Goal: Task Accomplishment & Management: Manage account settings

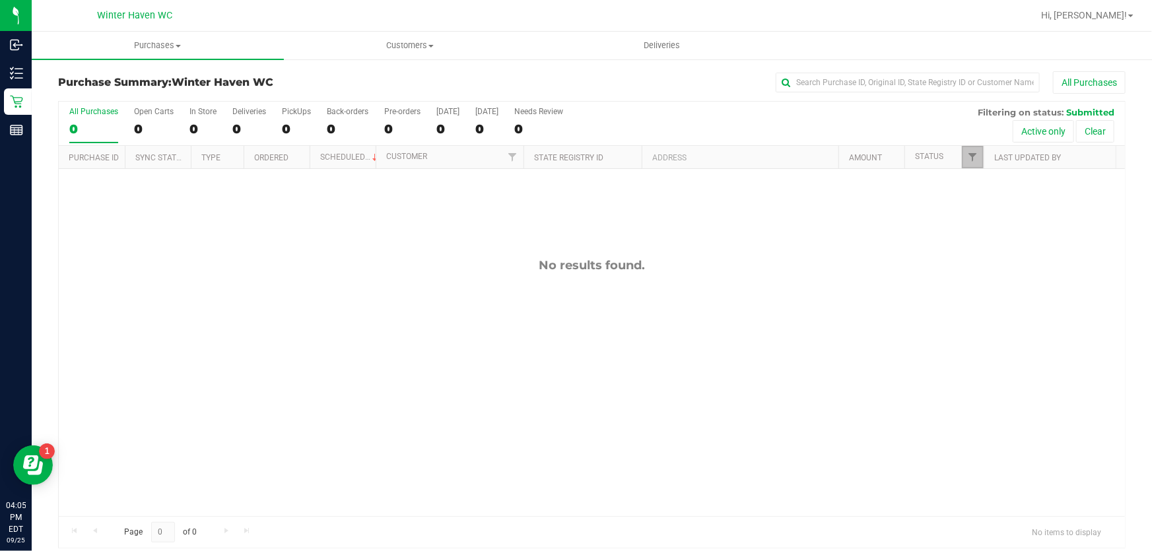
click at [964, 167] on link "Filter" at bounding box center [973, 157] width 22 height 22
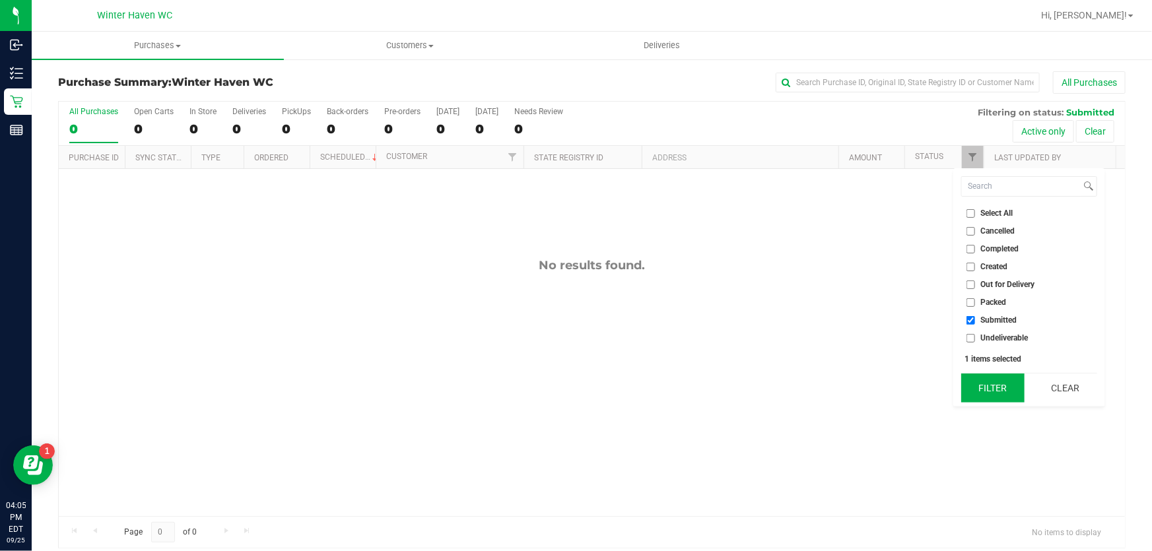
click at [985, 397] on button "Filter" at bounding box center [992, 388] width 63 height 29
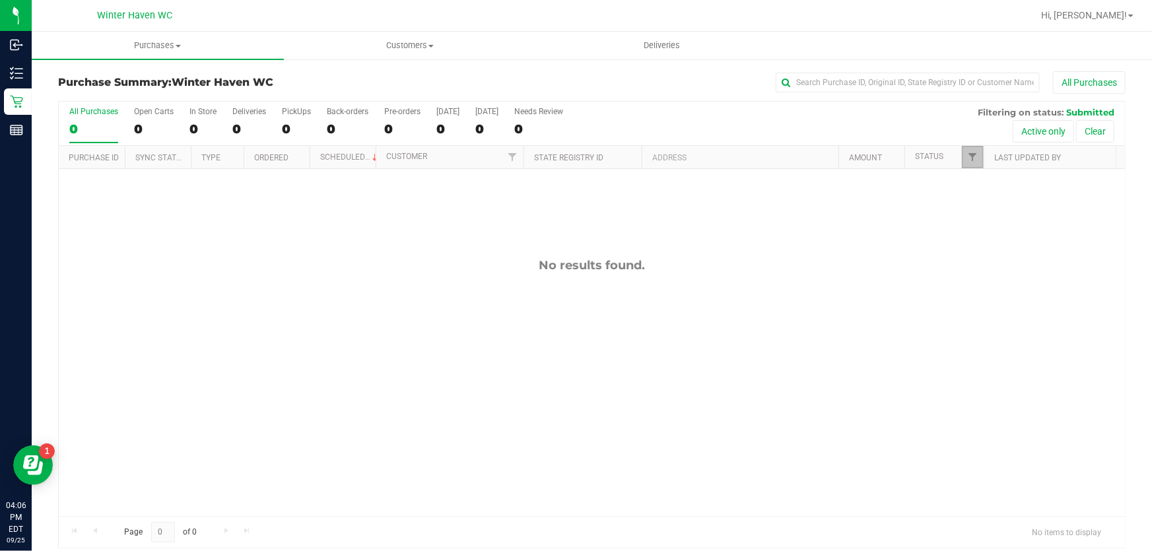
click at [962, 156] on link "Filter" at bounding box center [973, 157] width 22 height 22
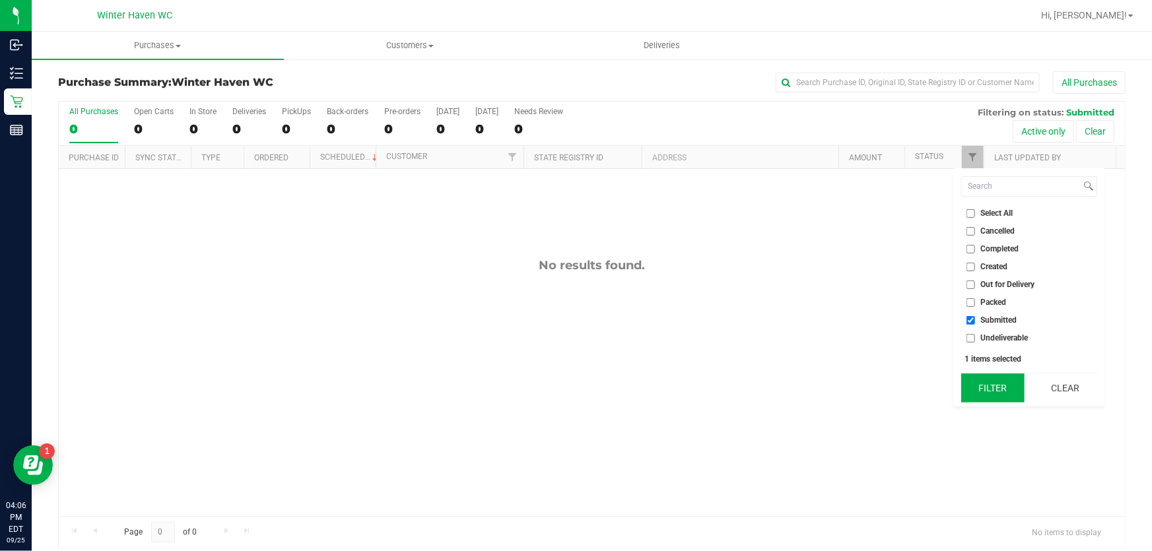
click at [999, 383] on button "Filter" at bounding box center [992, 388] width 63 height 29
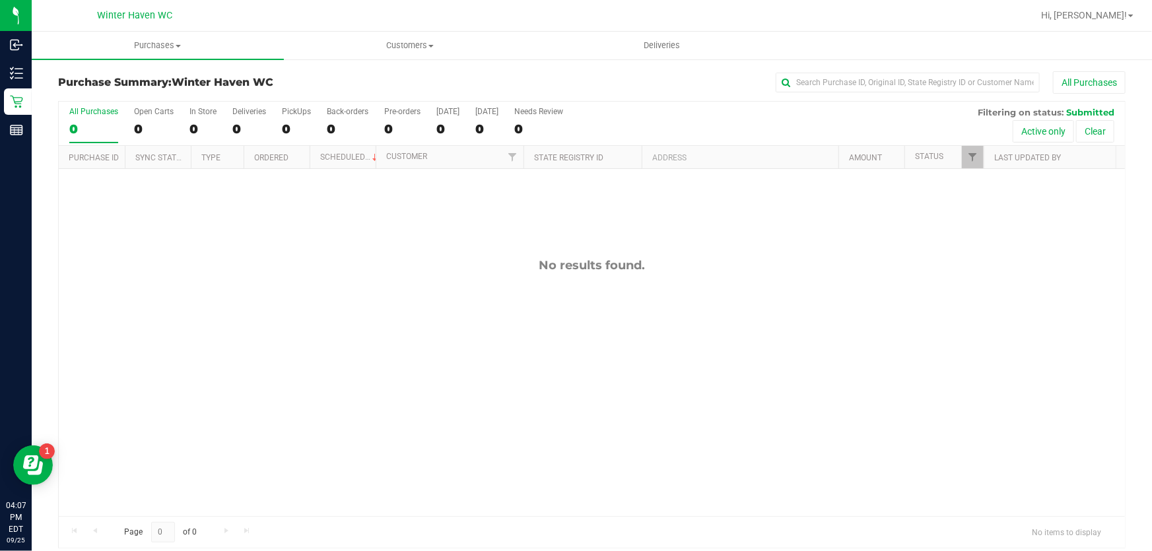
click at [952, 155] on th "Status" at bounding box center [943, 157] width 79 height 23
click at [969, 152] on span "Filter" at bounding box center [972, 157] width 11 height 11
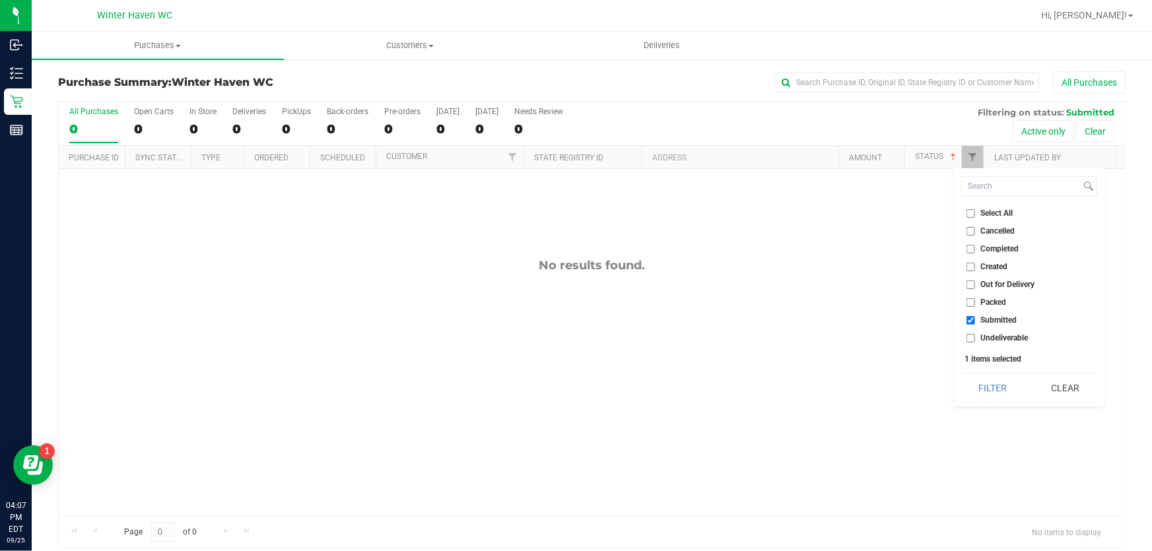
drag, startPoint x: 1013, startPoint y: 382, endPoint x: 1003, endPoint y: 240, distance: 142.2
click at [1009, 373] on div "Filter Clear" at bounding box center [1029, 388] width 136 height 30
checkbox input "true"
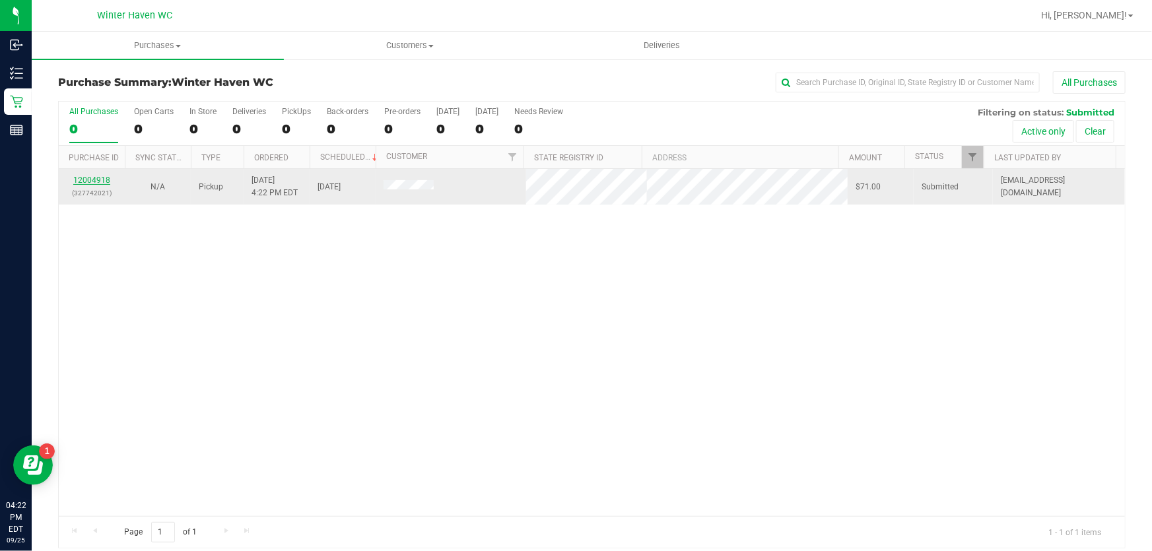
click at [94, 179] on link "12004918" at bounding box center [91, 180] width 37 height 9
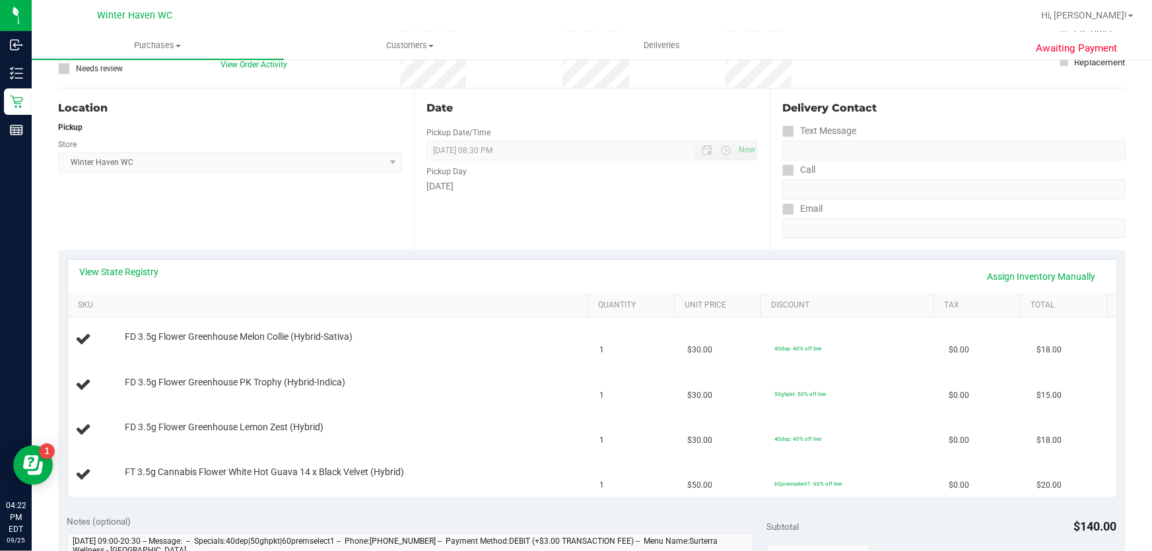
scroll to position [420, 0]
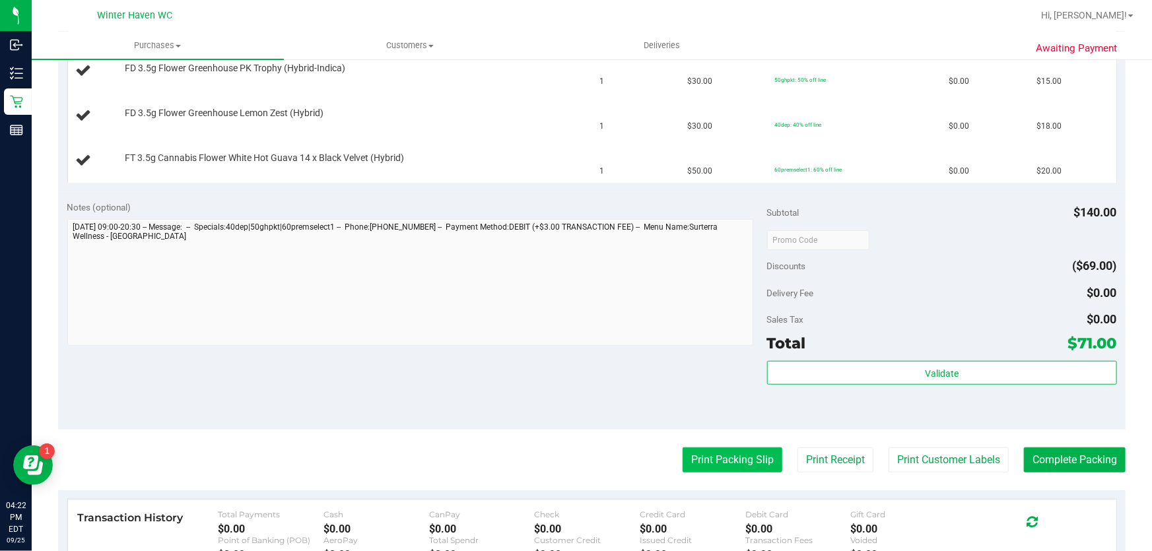
click at [740, 457] on button "Print Packing Slip" at bounding box center [733, 460] width 100 height 25
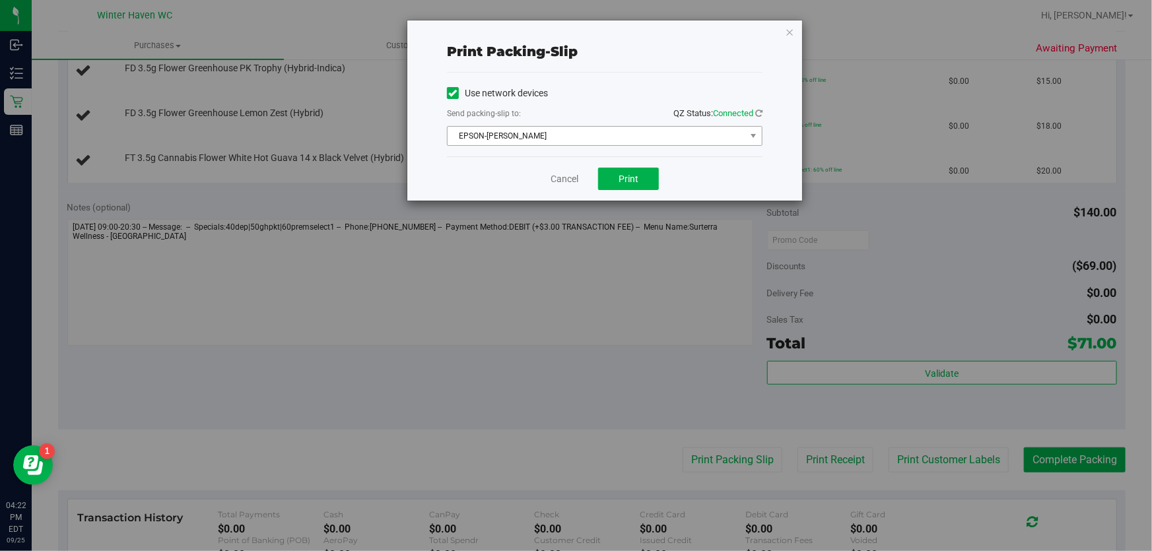
click at [636, 145] on span "EPSON-JAMES BUCHANAN" at bounding box center [597, 136] width 298 height 18
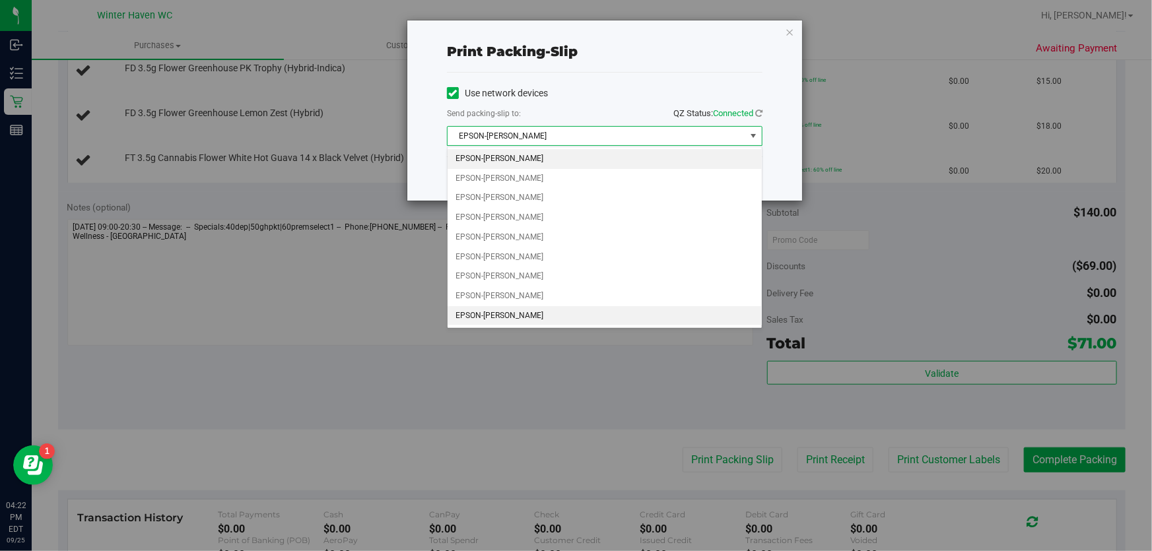
click at [549, 308] on li "EPSON-JEAN-YU" at bounding box center [605, 316] width 314 height 20
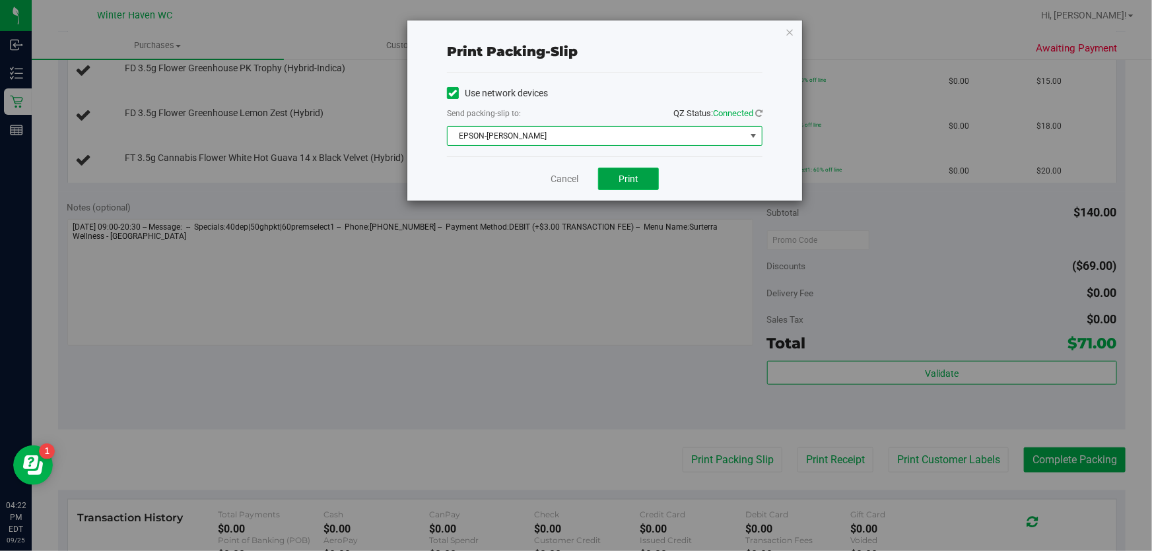
click at [622, 183] on span "Print" at bounding box center [629, 179] width 20 height 11
click at [575, 180] on link "Cancel" at bounding box center [565, 179] width 28 height 14
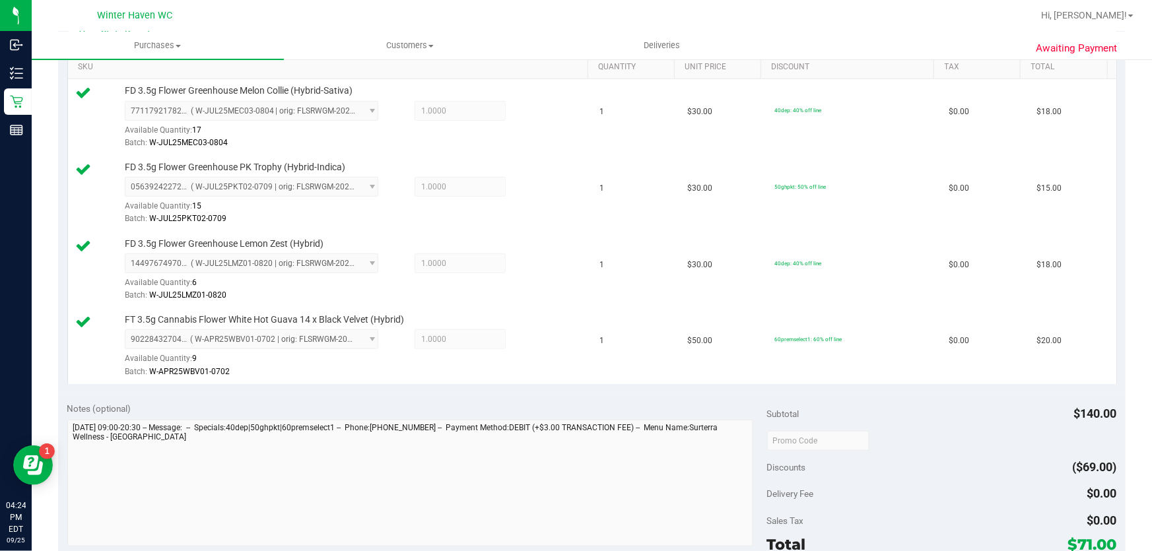
scroll to position [480, 0]
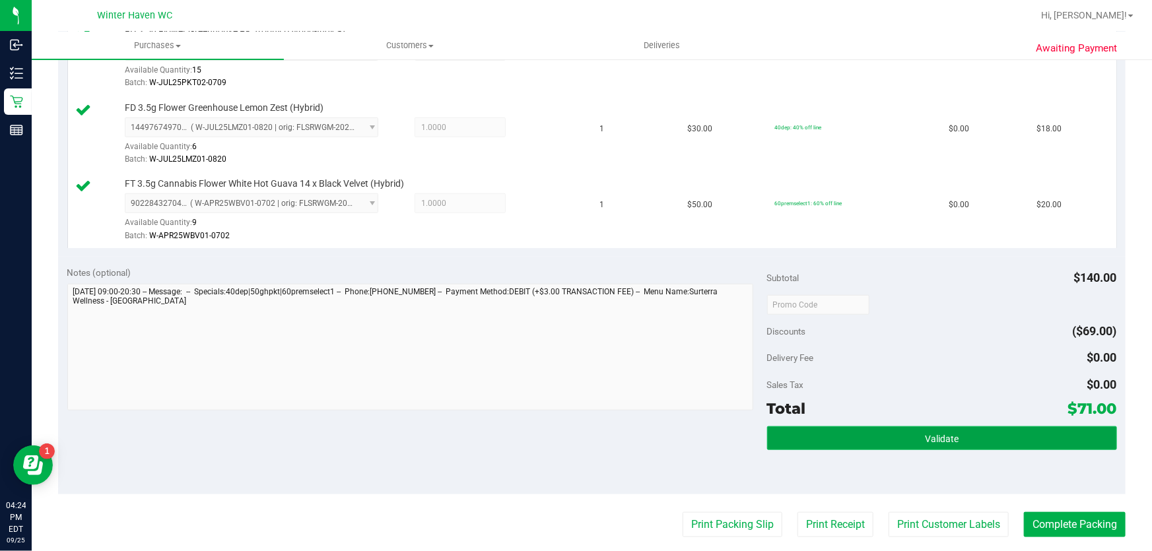
click at [817, 428] on button "Validate" at bounding box center [942, 438] width 350 height 24
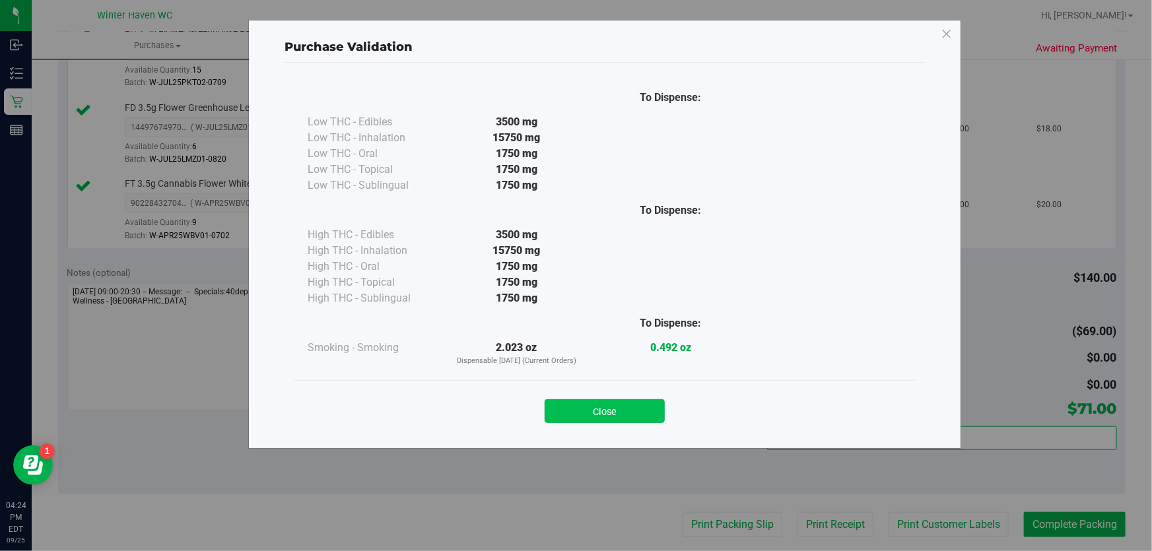
click at [584, 413] on button "Close" at bounding box center [605, 411] width 120 height 24
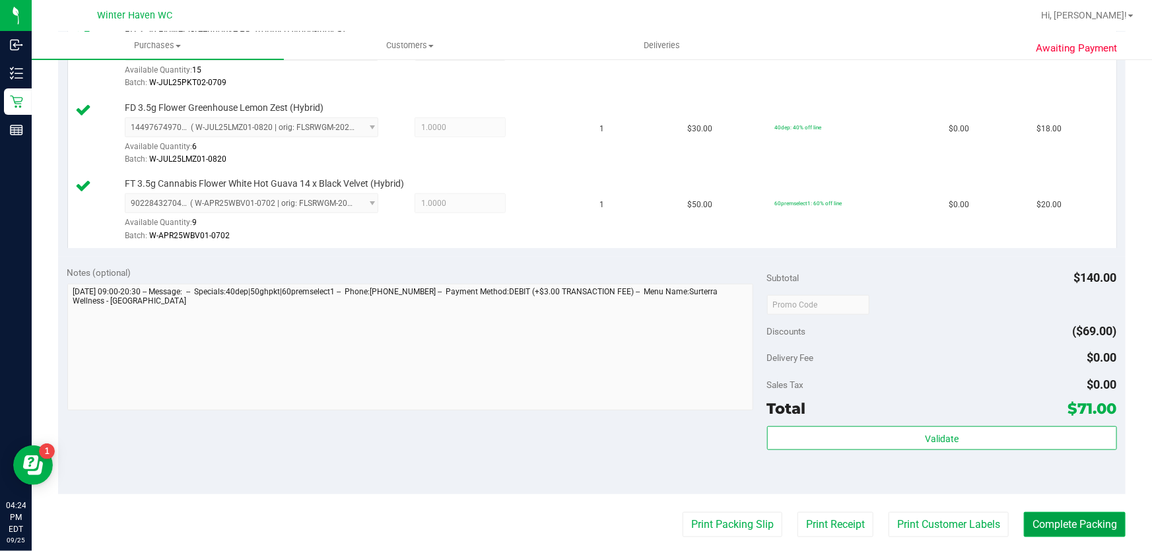
click at [1031, 520] on button "Complete Packing" at bounding box center [1075, 524] width 102 height 25
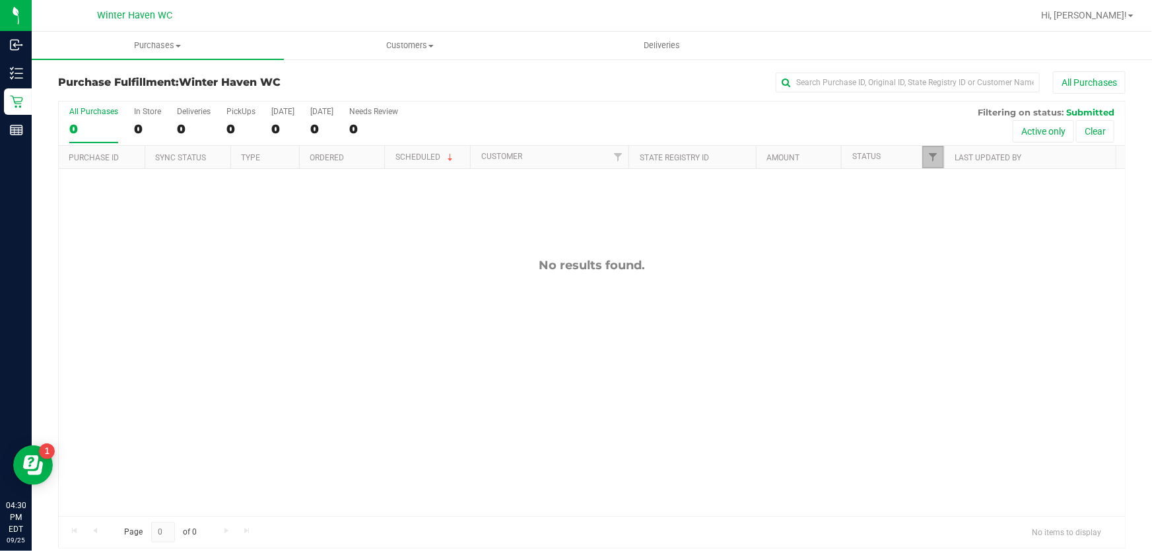
click at [922, 154] on link "Filter" at bounding box center [933, 157] width 22 height 22
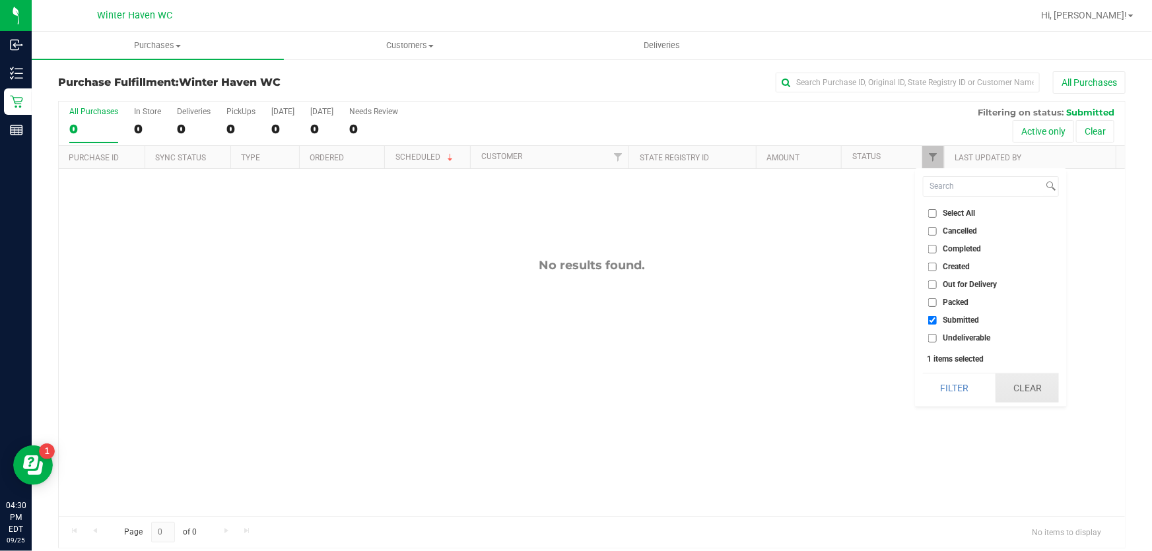
click at [1028, 383] on button "Clear" at bounding box center [1026, 388] width 63 height 29
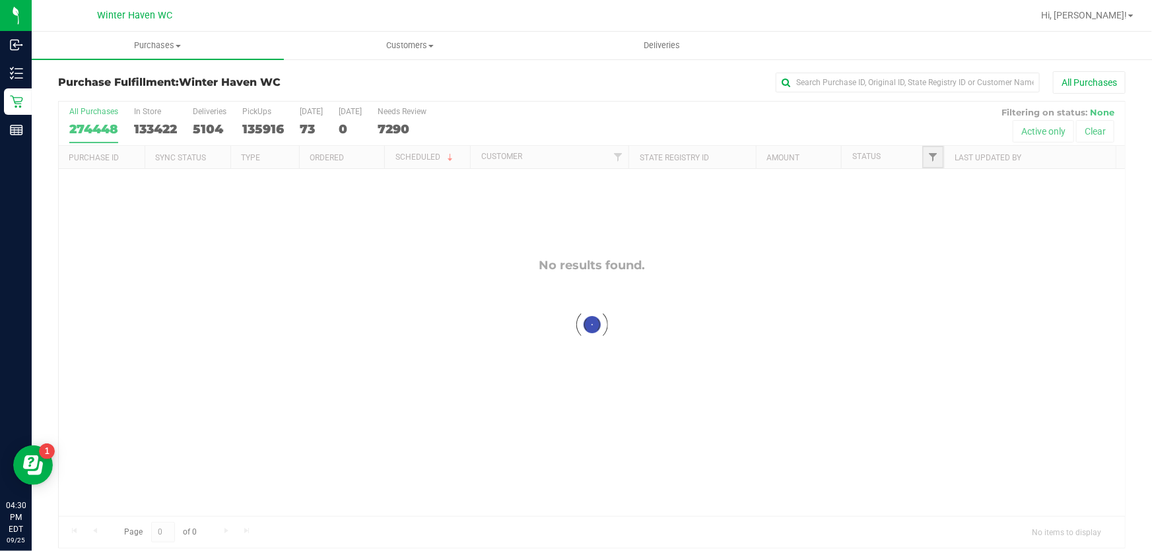
click at [928, 158] on span "Filter" at bounding box center [933, 157] width 11 height 11
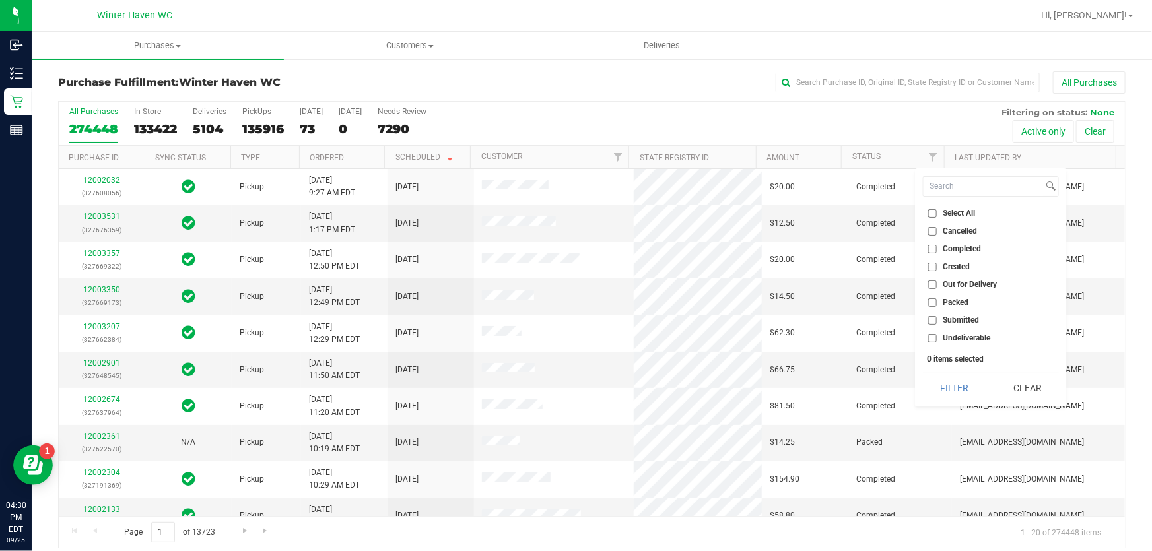
click at [930, 321] on input "Submitted" at bounding box center [932, 320] width 9 height 9
checkbox input "true"
click at [946, 389] on button "Filter" at bounding box center [954, 388] width 63 height 29
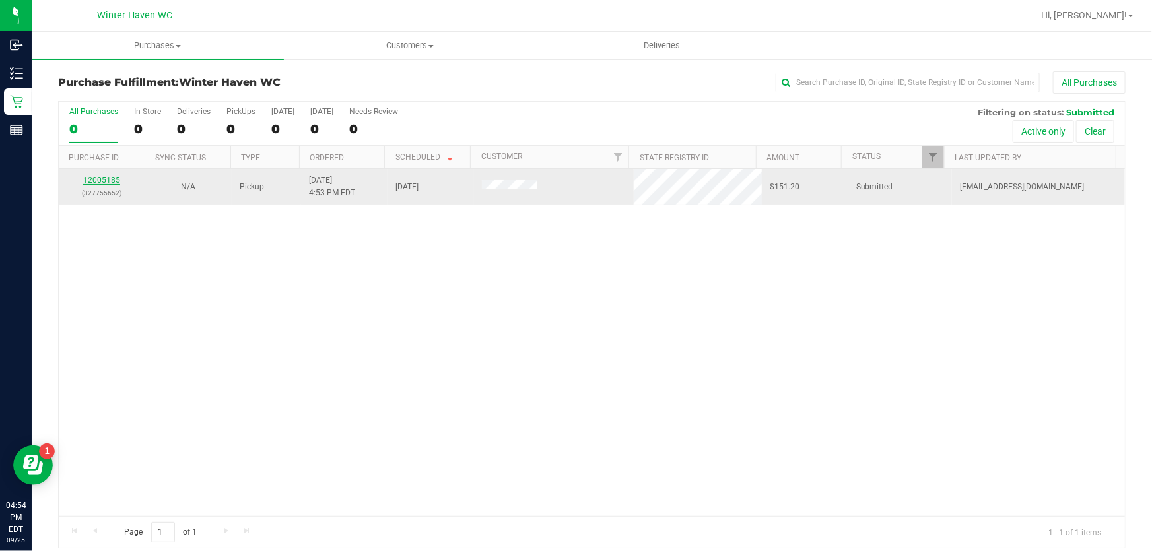
click at [100, 176] on link "12005185" at bounding box center [101, 180] width 37 height 9
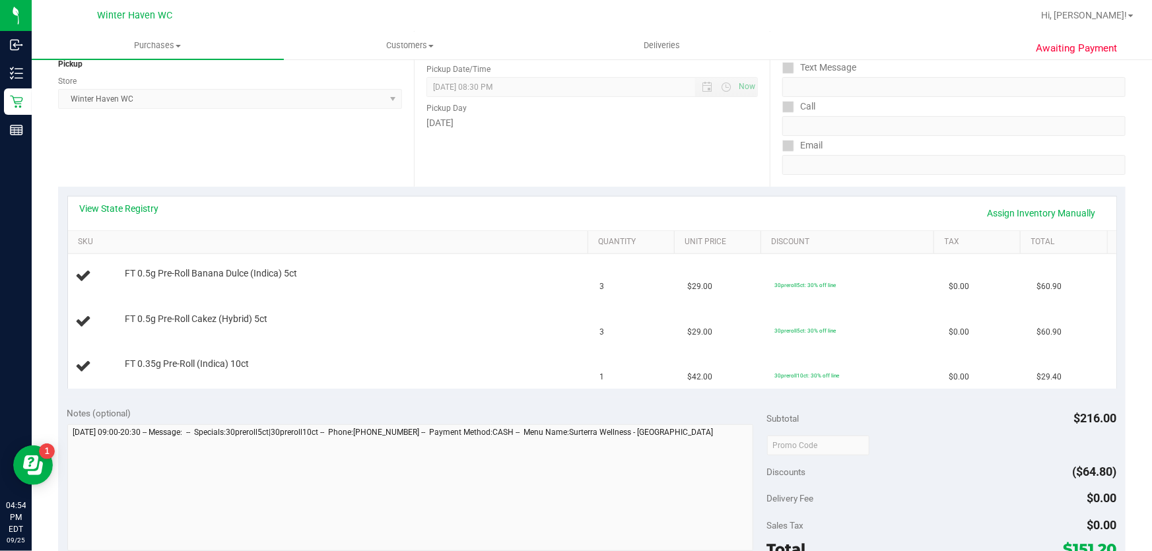
scroll to position [360, 0]
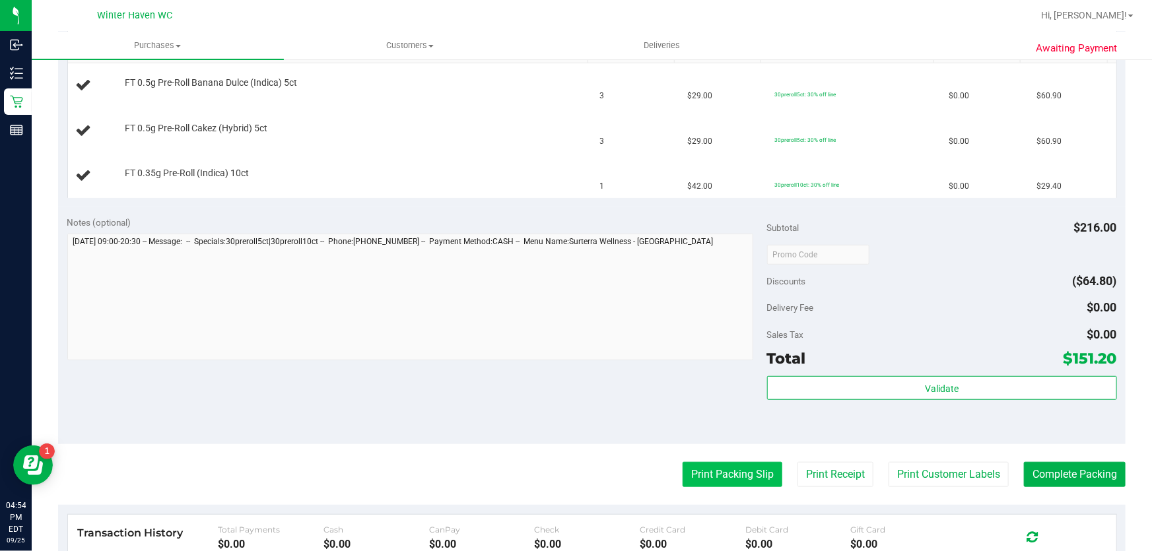
click at [719, 473] on button "Print Packing Slip" at bounding box center [733, 474] width 100 height 25
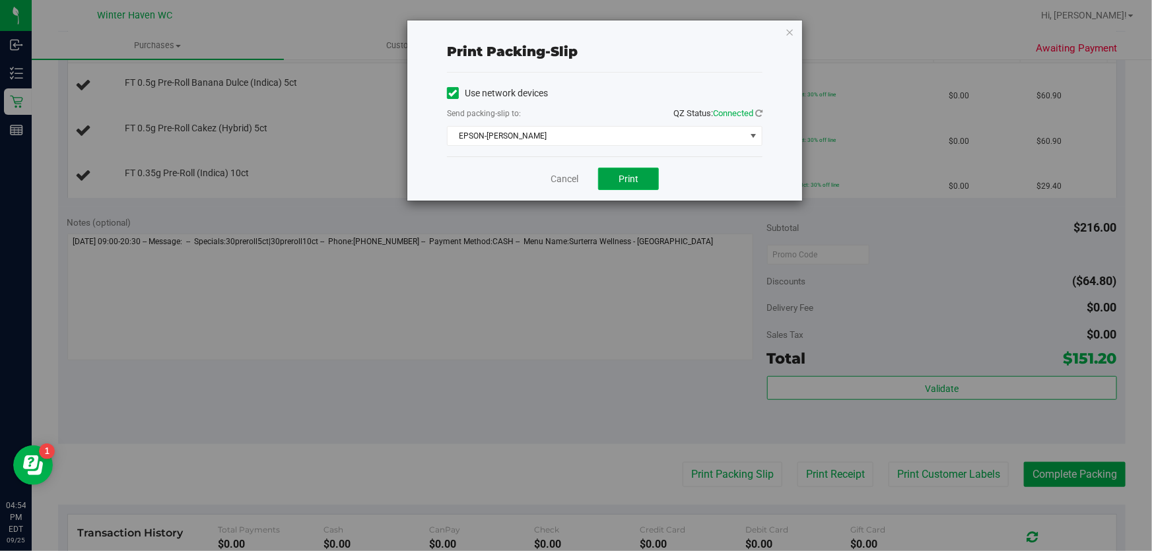
click at [647, 179] on button "Print" at bounding box center [628, 179] width 61 height 22
click at [570, 174] on link "Cancel" at bounding box center [565, 179] width 28 height 14
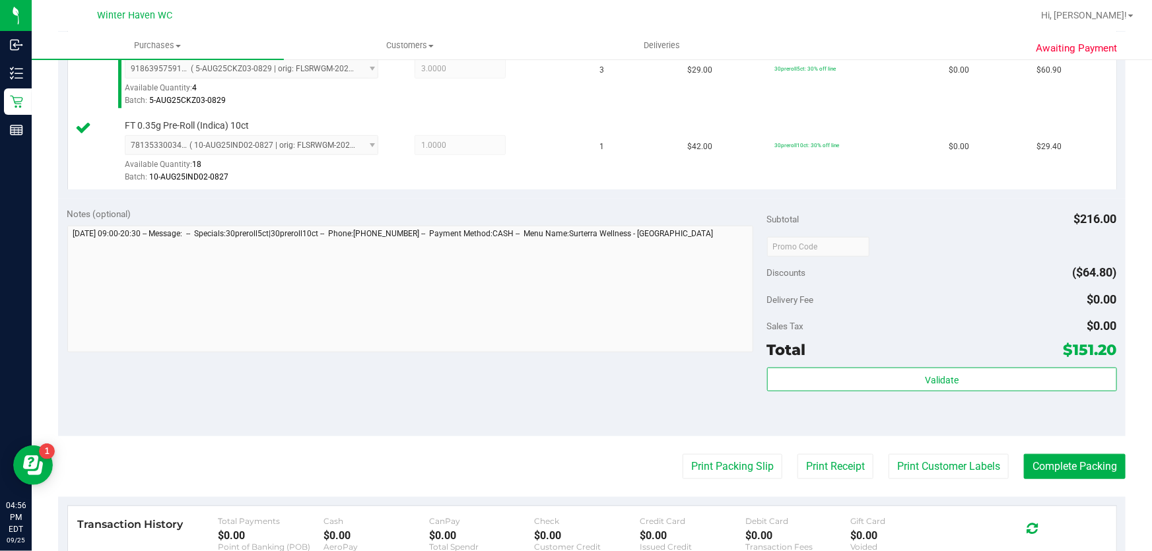
scroll to position [480, 0]
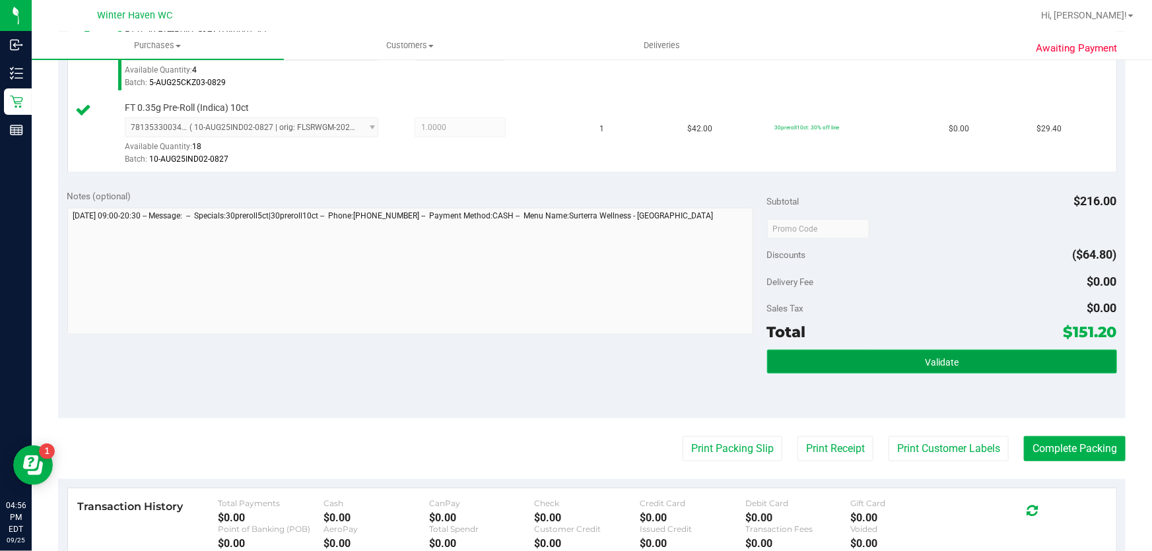
click at [952, 360] on button "Validate" at bounding box center [942, 362] width 350 height 24
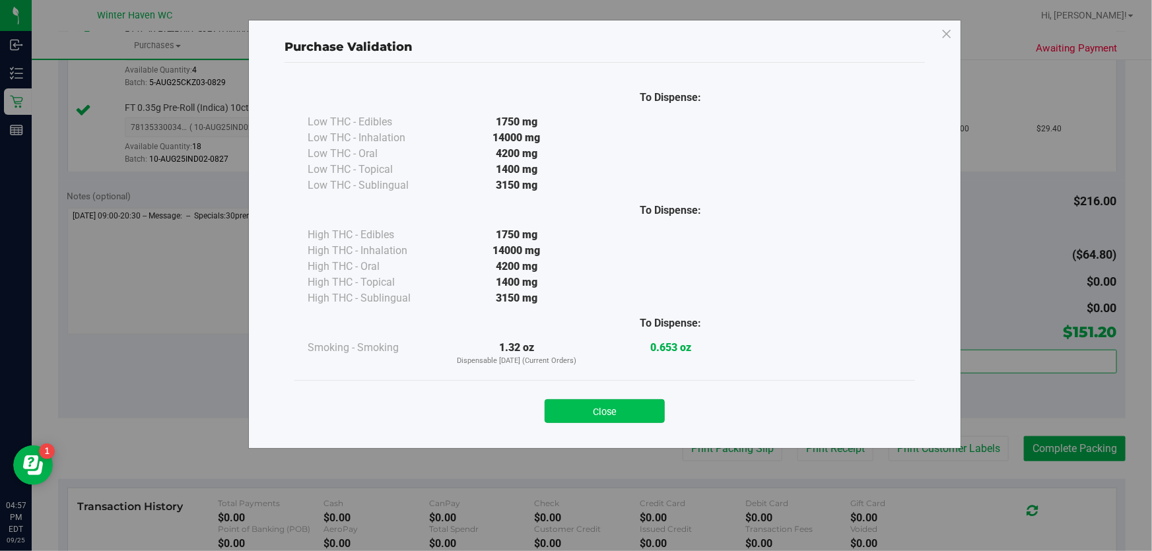
click at [597, 401] on button "Close" at bounding box center [605, 411] width 120 height 24
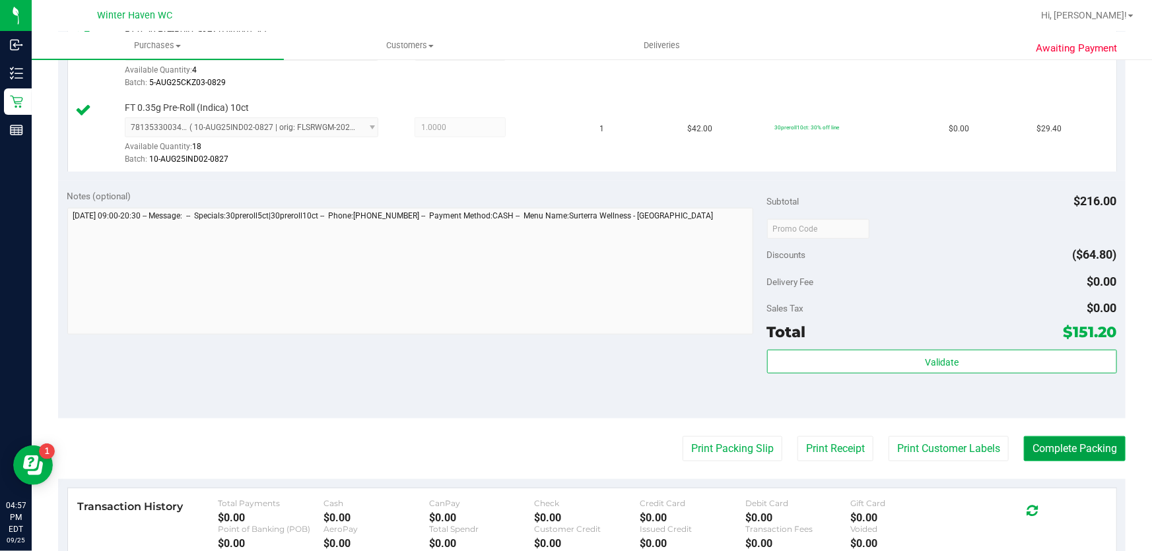
click at [1088, 453] on button "Complete Packing" at bounding box center [1075, 448] width 102 height 25
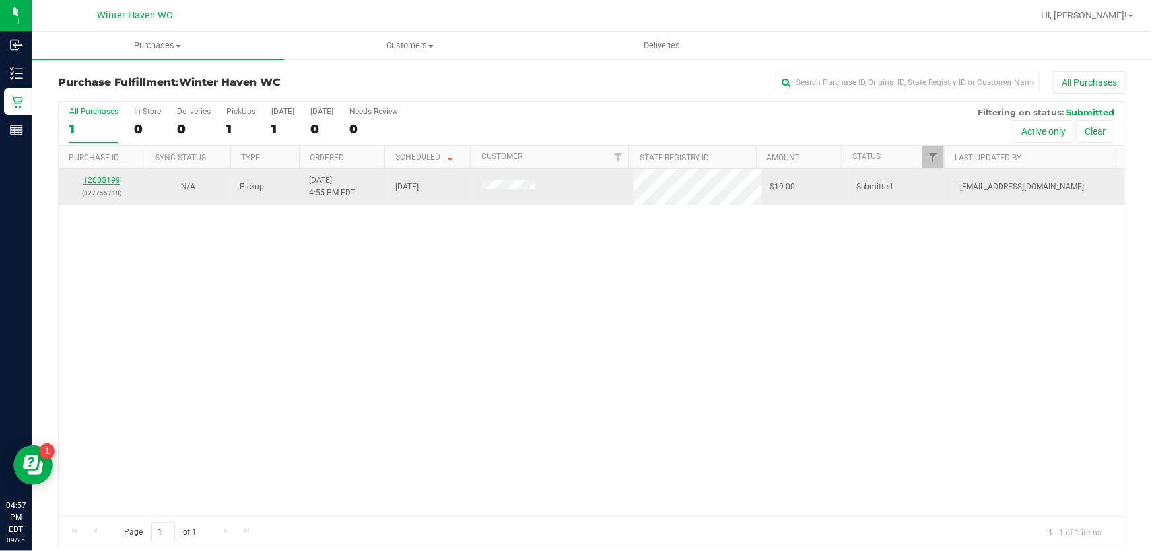
click at [102, 178] on link "12005199" at bounding box center [101, 180] width 37 height 9
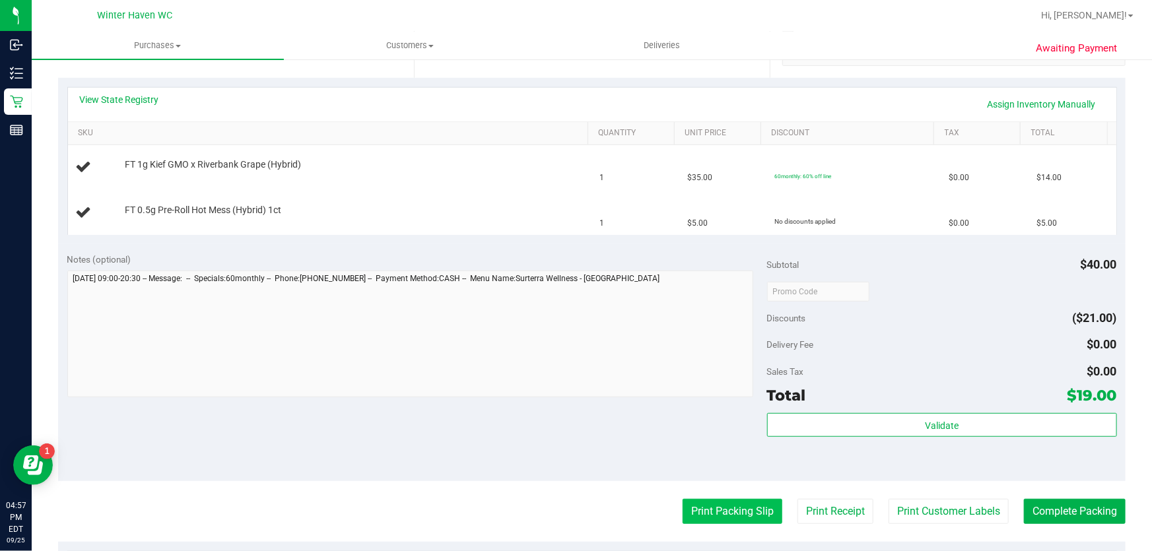
scroll to position [300, 0]
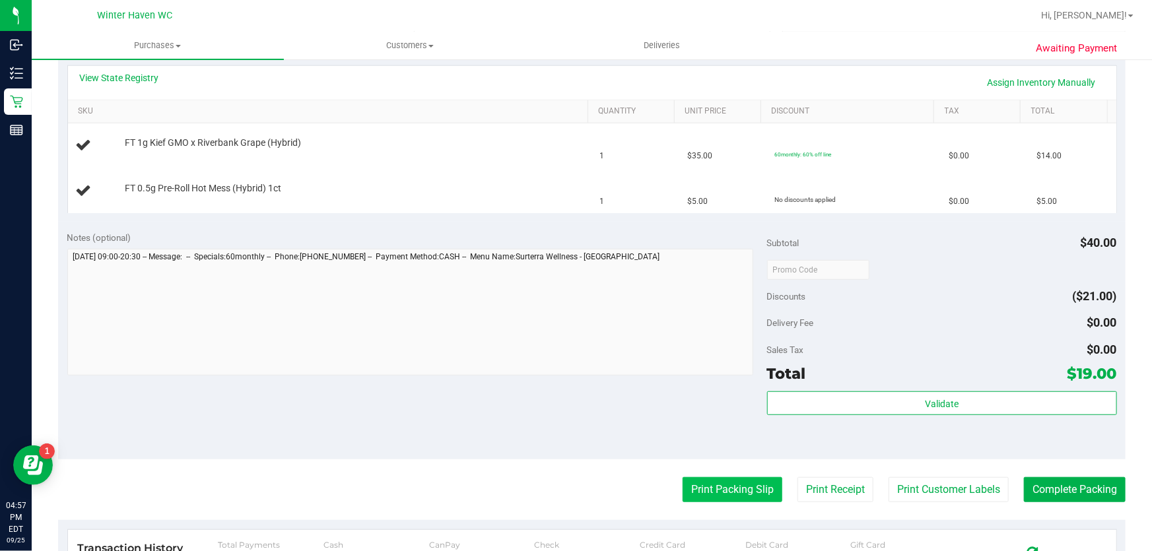
click at [723, 488] on button "Print Packing Slip" at bounding box center [733, 489] width 100 height 25
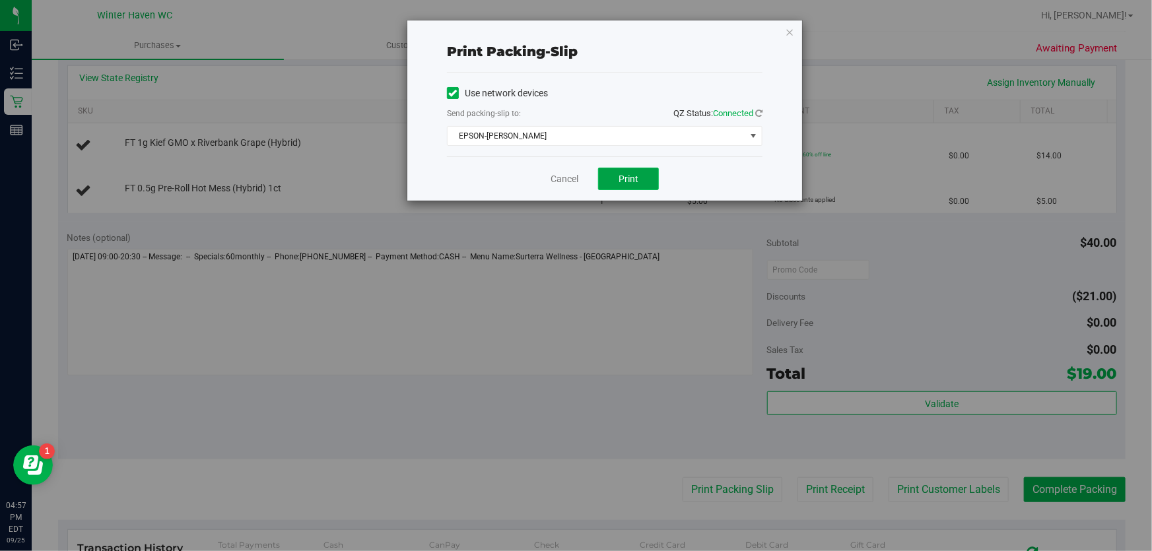
click at [620, 176] on span "Print" at bounding box center [629, 179] width 20 height 11
click at [560, 180] on link "Cancel" at bounding box center [565, 179] width 28 height 14
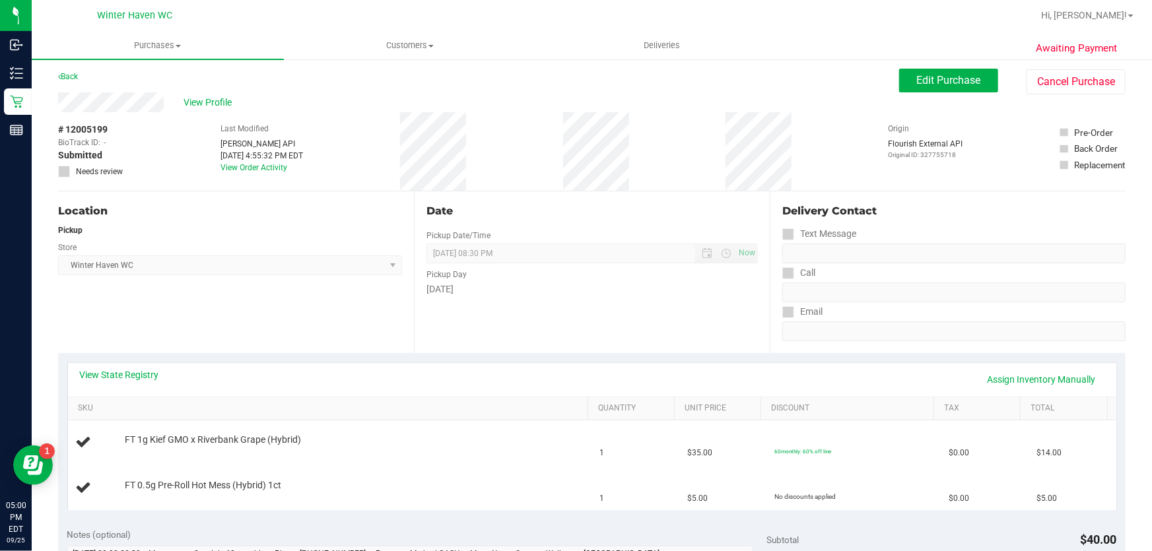
scroll to position [0, 0]
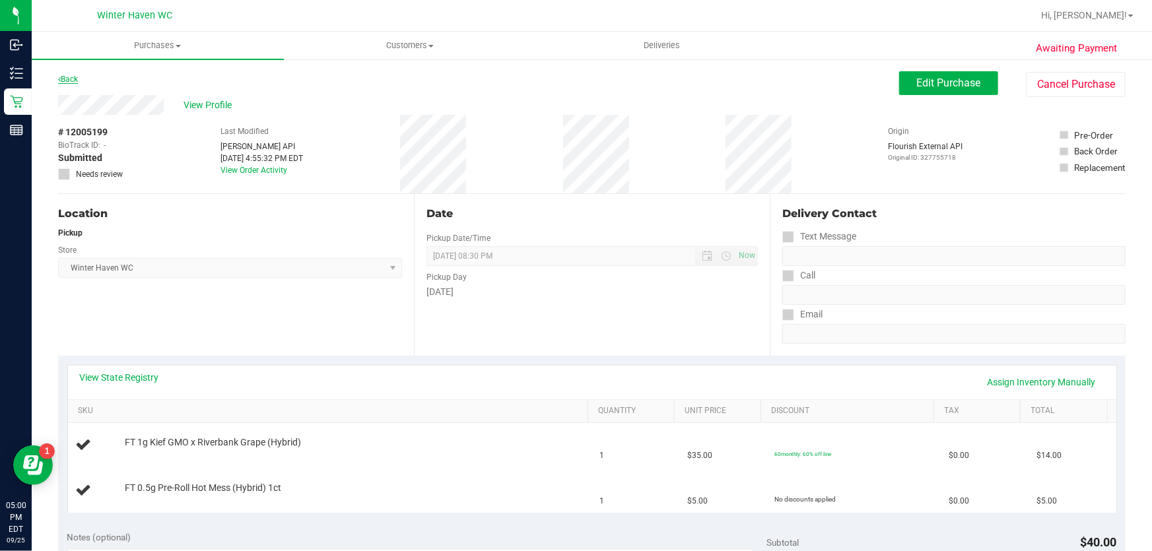
click at [75, 79] on link "Back" at bounding box center [68, 79] width 20 height 9
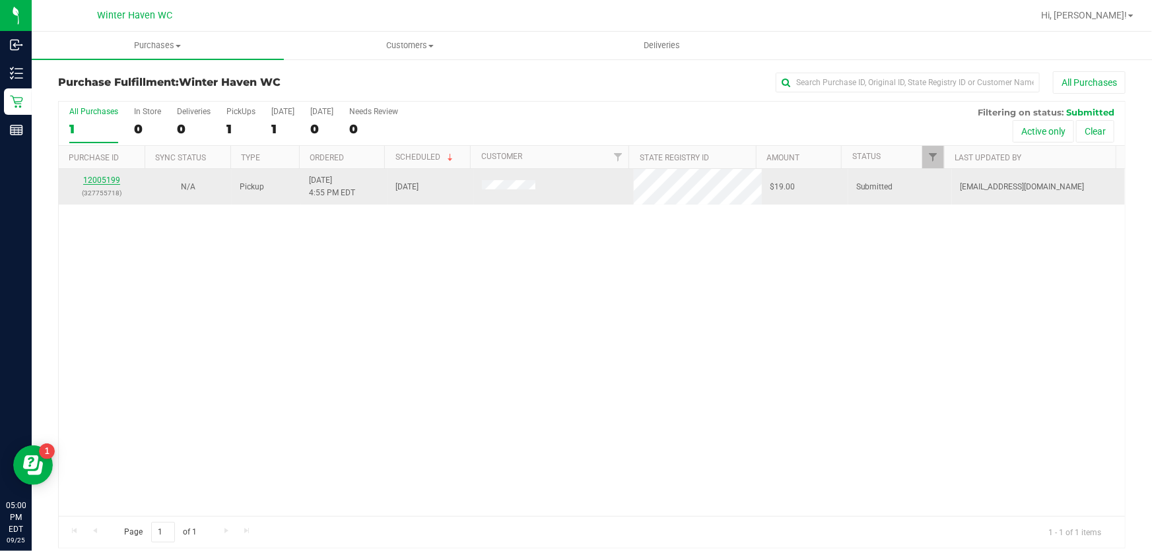
click at [115, 184] on link "12005199" at bounding box center [101, 180] width 37 height 9
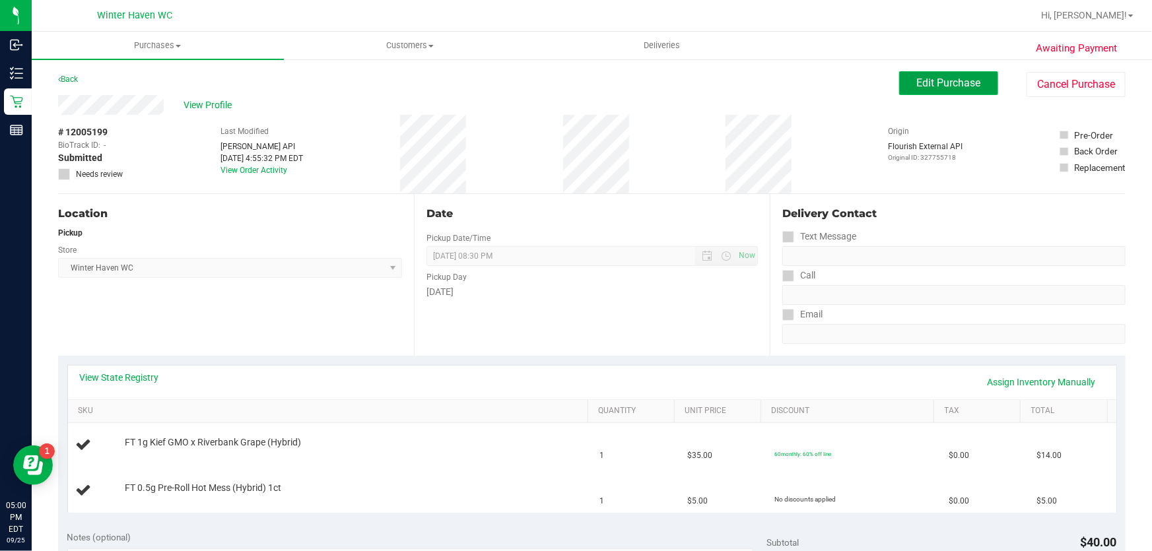
click at [962, 72] on button "Edit Purchase" at bounding box center [948, 83] width 99 height 24
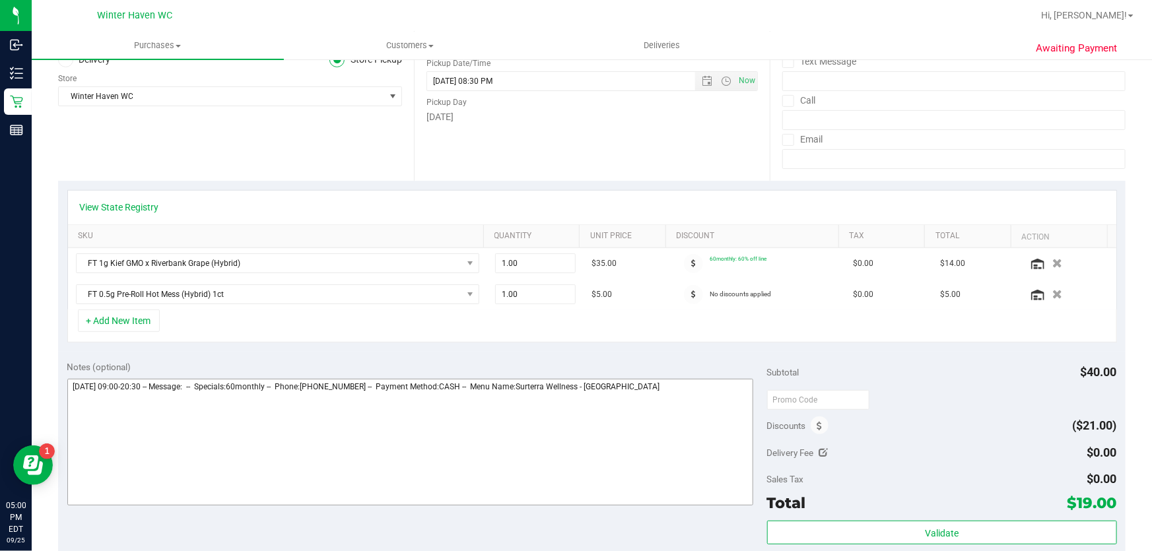
scroll to position [180, 0]
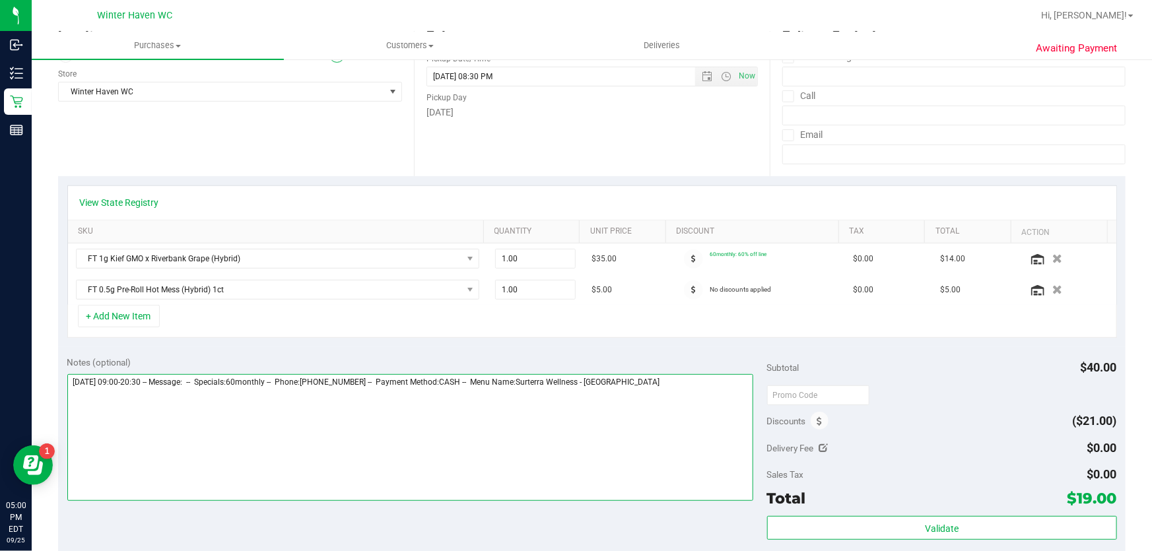
click at [718, 400] on textarea at bounding box center [410, 437] width 686 height 127
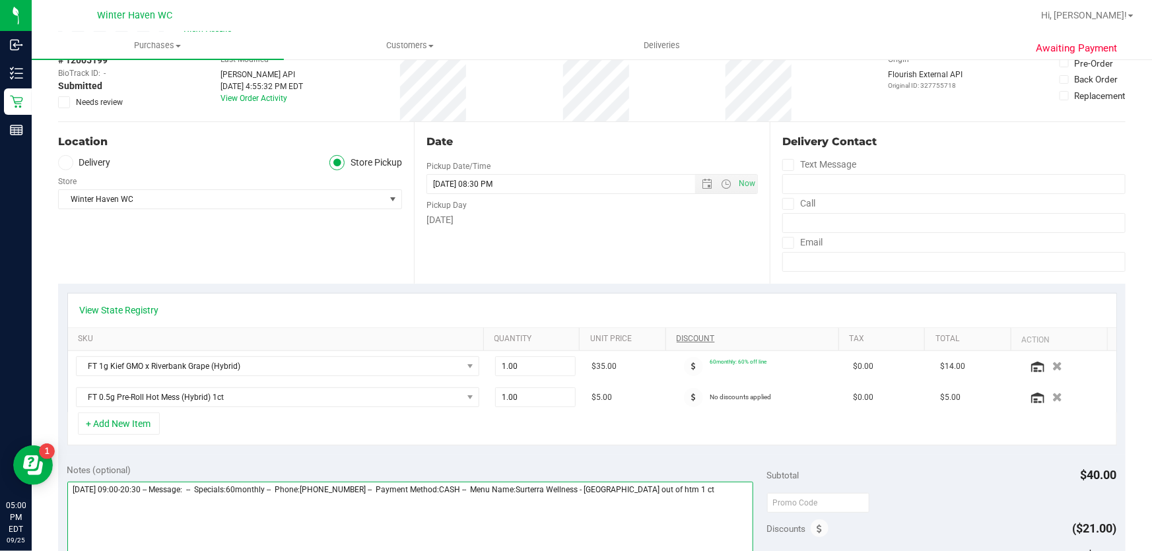
scroll to position [0, 0]
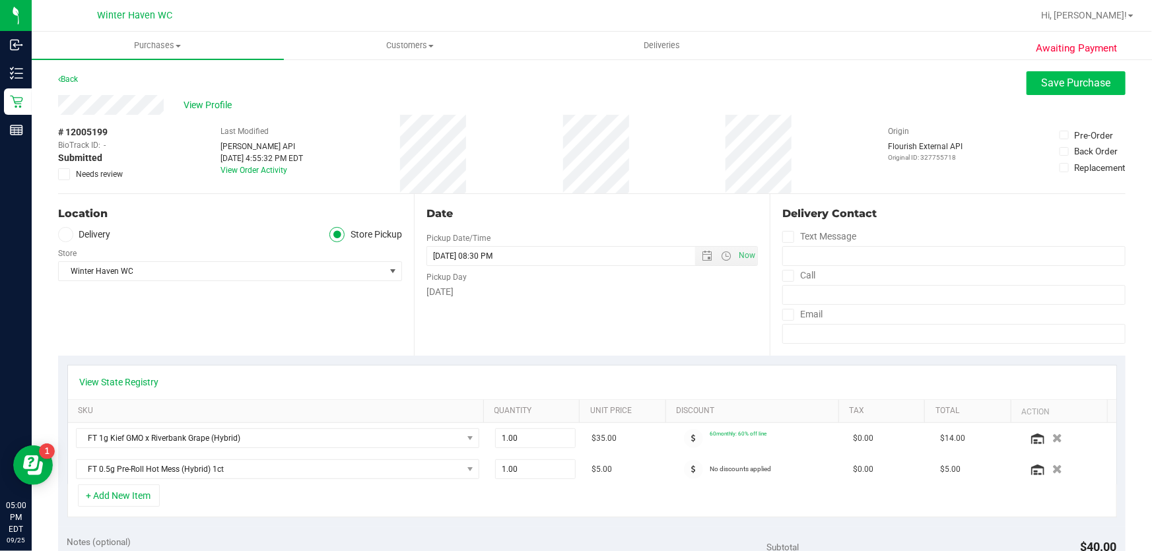
type textarea "[DATE] 09:00-20:30 -- Message: -- Specials:60monthly -- Phone:[PHONE_NUMBER] --…"
click at [1026, 83] on button "Save Purchase" at bounding box center [1075, 83] width 99 height 24
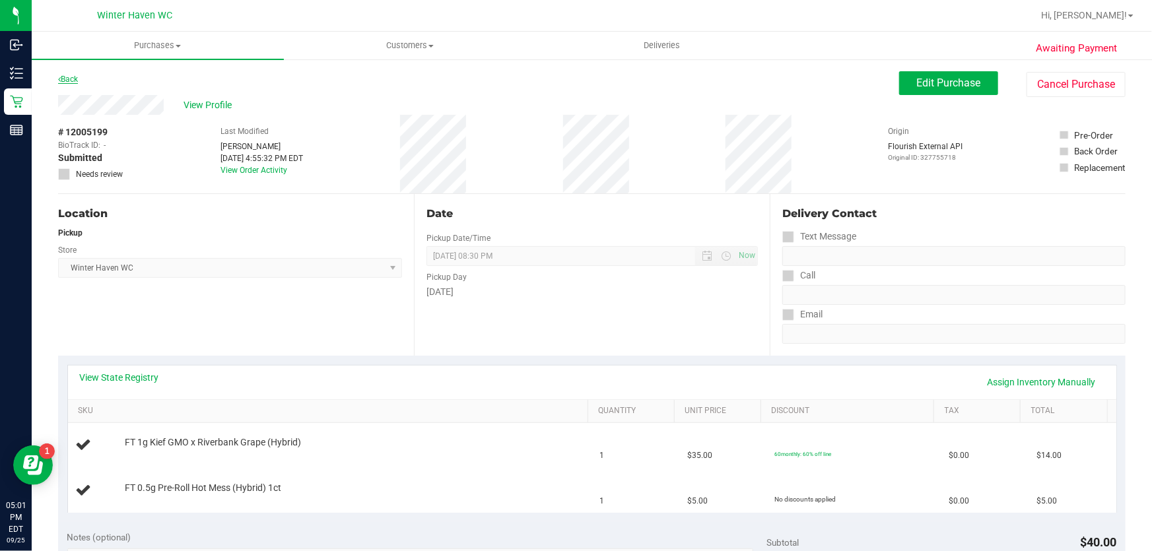
click at [77, 77] on link "Back" at bounding box center [68, 79] width 20 height 9
